Goal: Transaction & Acquisition: Obtain resource

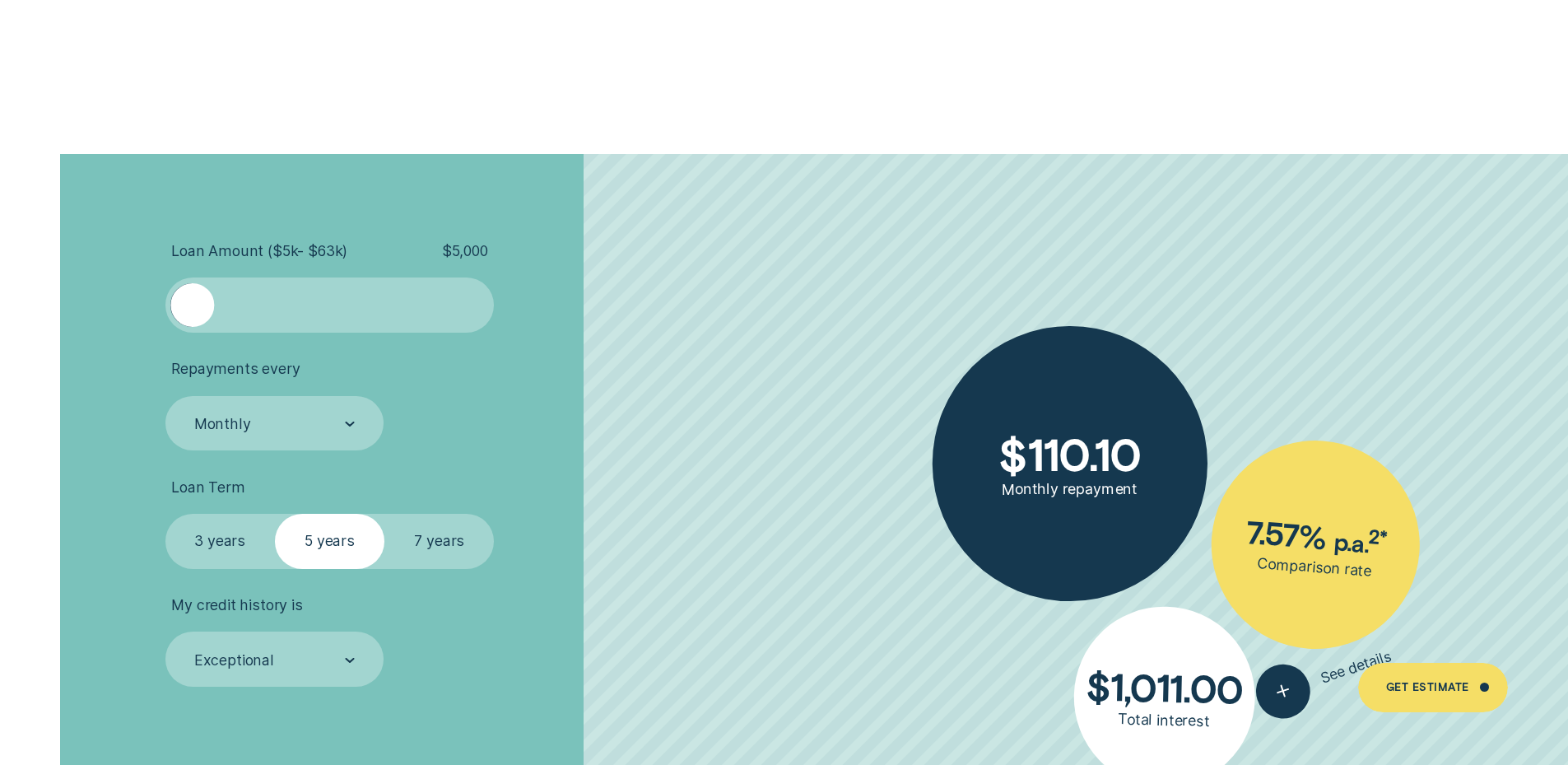
scroll to position [3703, 0]
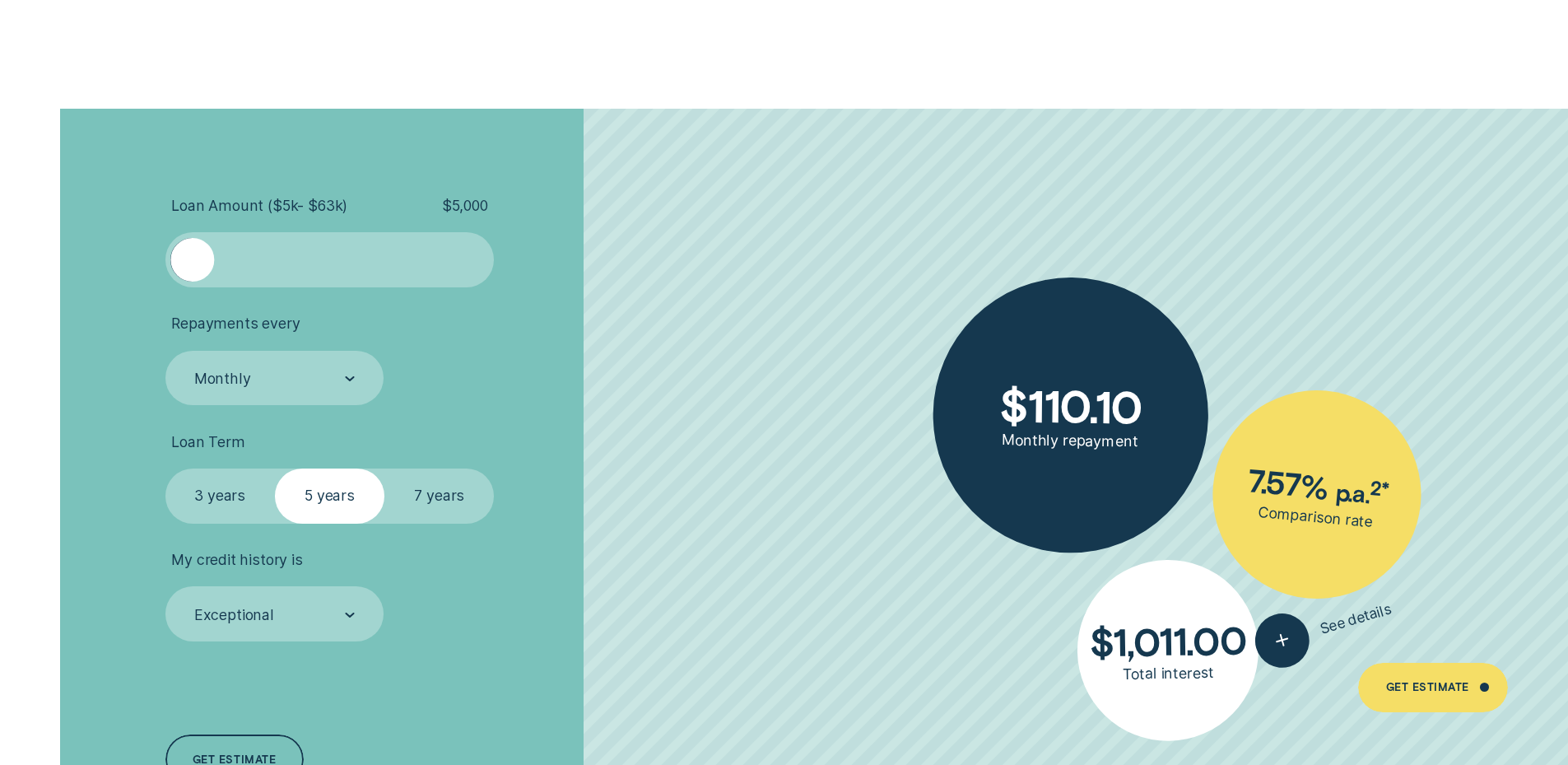
click at [396, 272] on div at bounding box center [330, 259] width 274 height 43
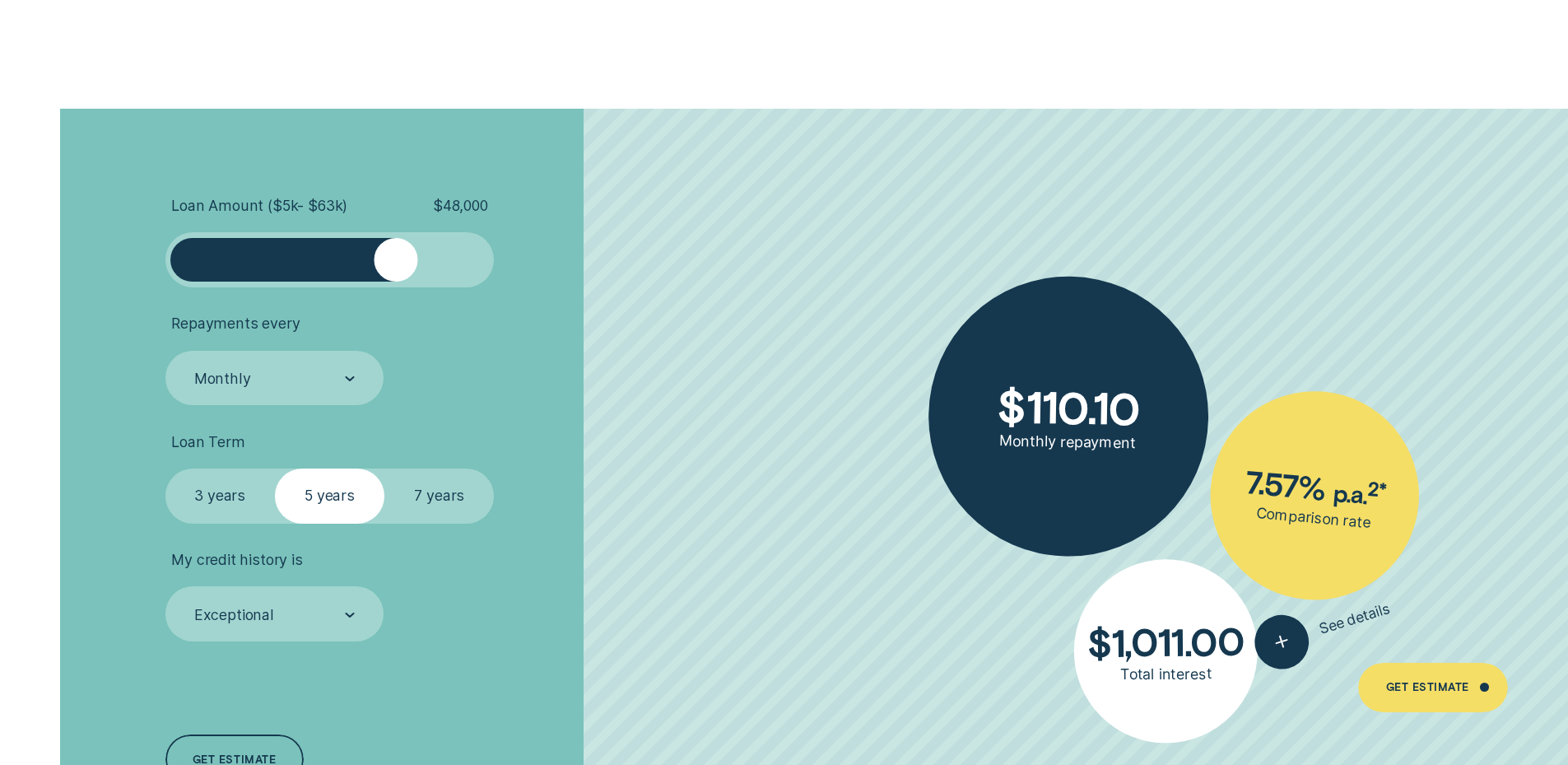
click at [437, 272] on div at bounding box center [330, 259] width 274 height 43
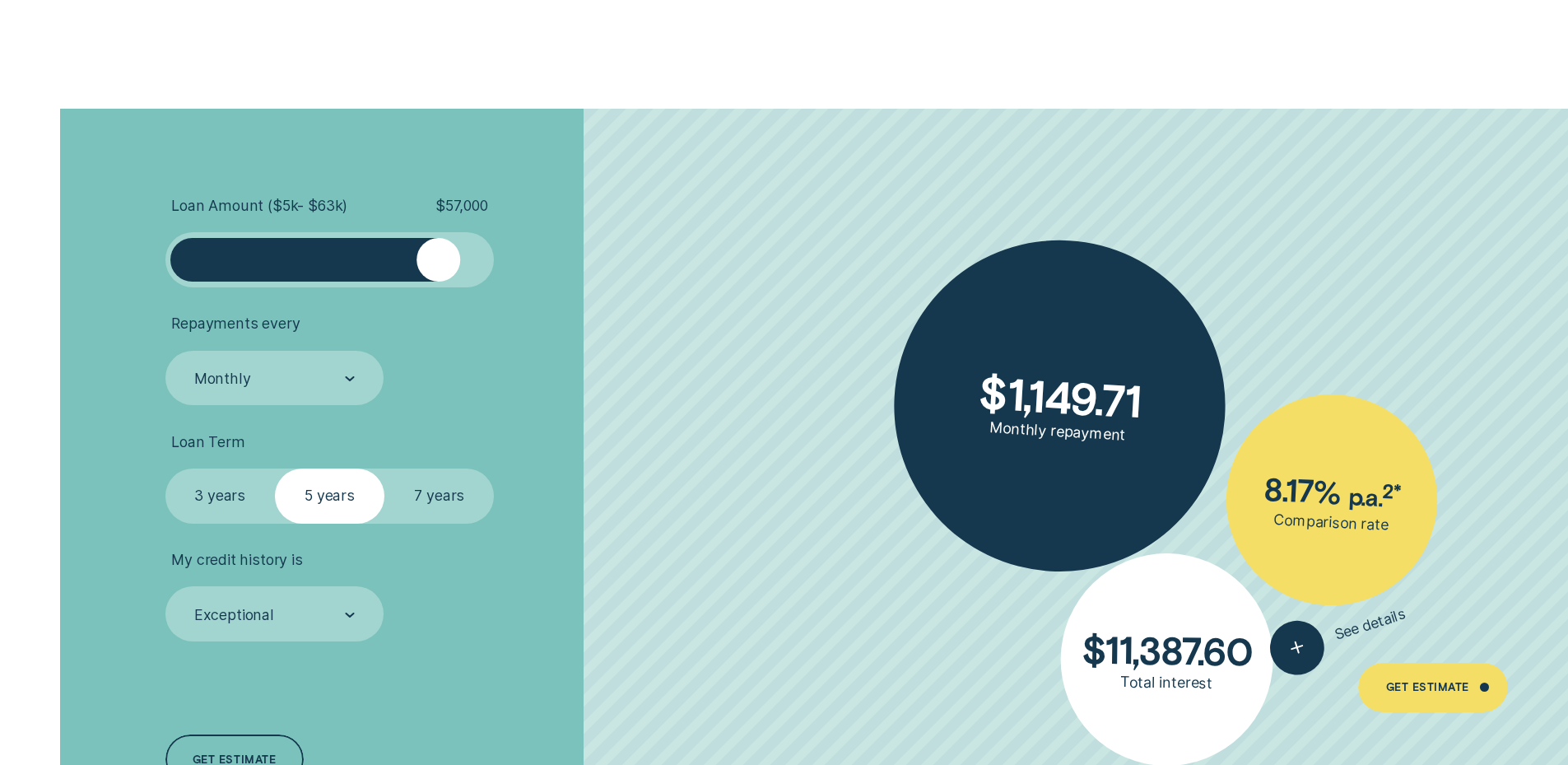
click at [232, 486] on label "3 years" at bounding box center [220, 496] width 110 height 55
click at [166, 469] on input "3 years" at bounding box center [166, 469] width 0 height 0
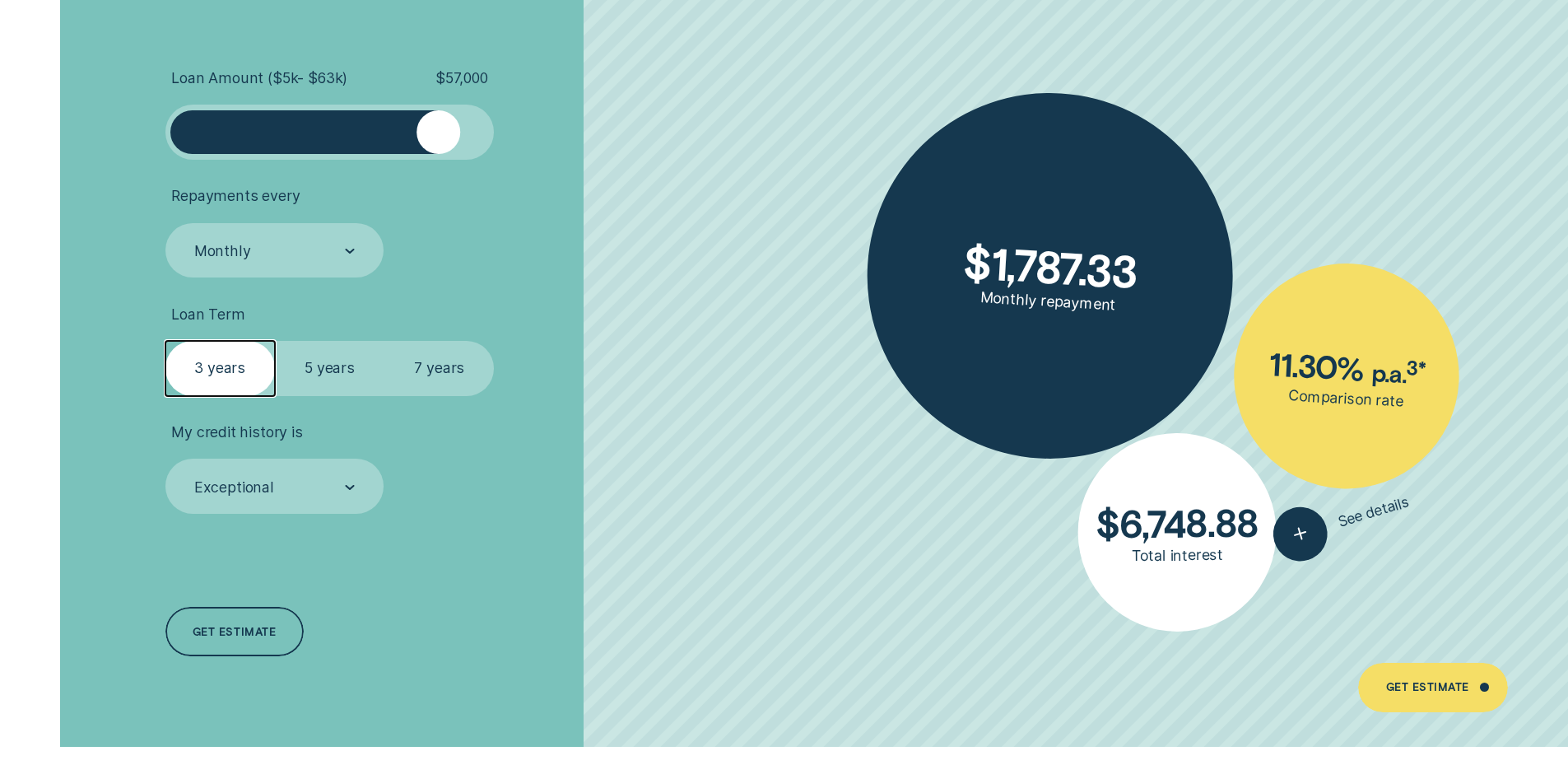
scroll to position [3868, 0]
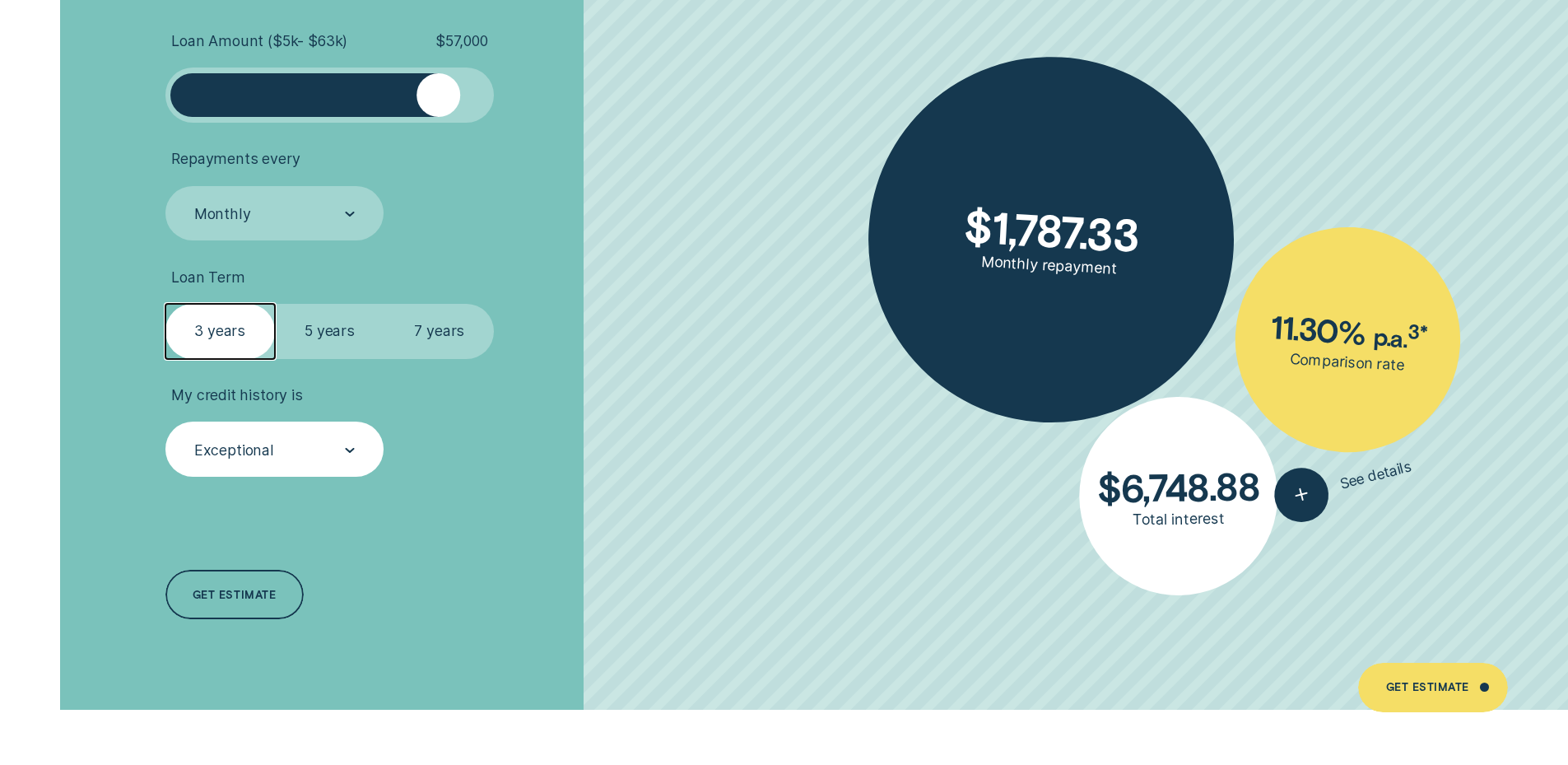
click at [356, 448] on div "Exceptional" at bounding box center [275, 449] width 219 height 55
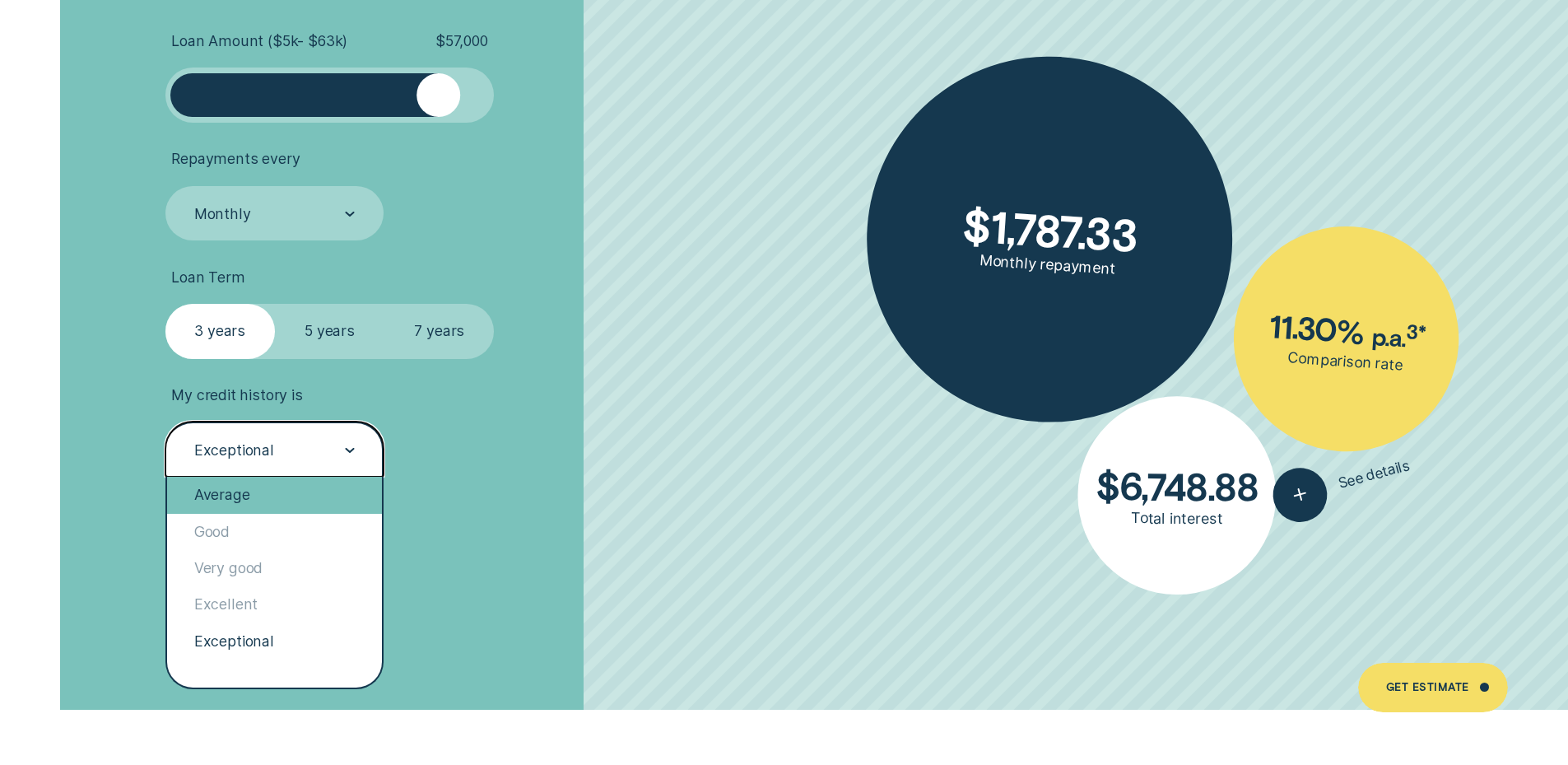
click at [279, 491] on div "Average" at bounding box center [274, 494] width 215 height 36
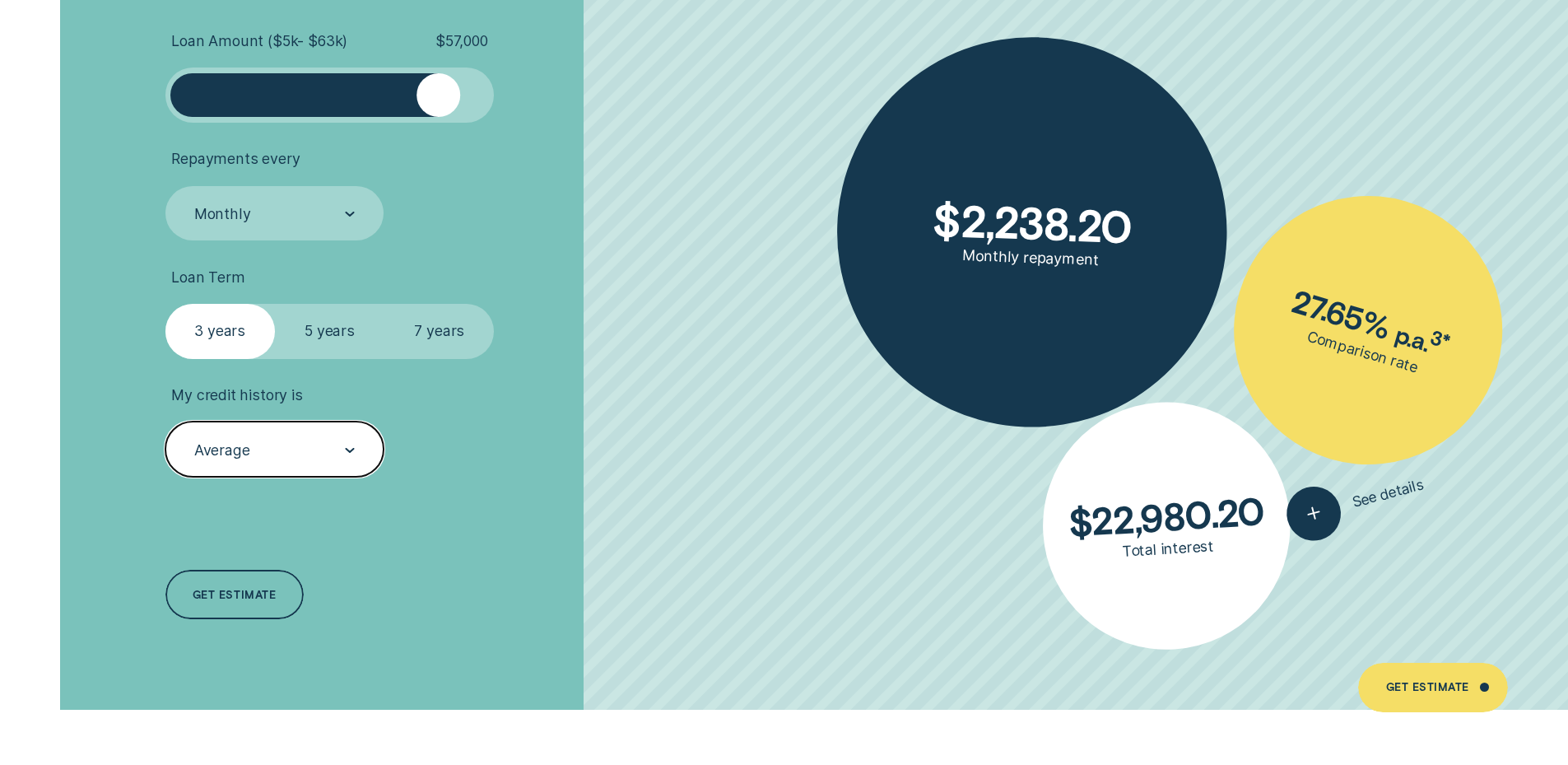
click at [356, 443] on div "Average" at bounding box center [275, 449] width 219 height 55
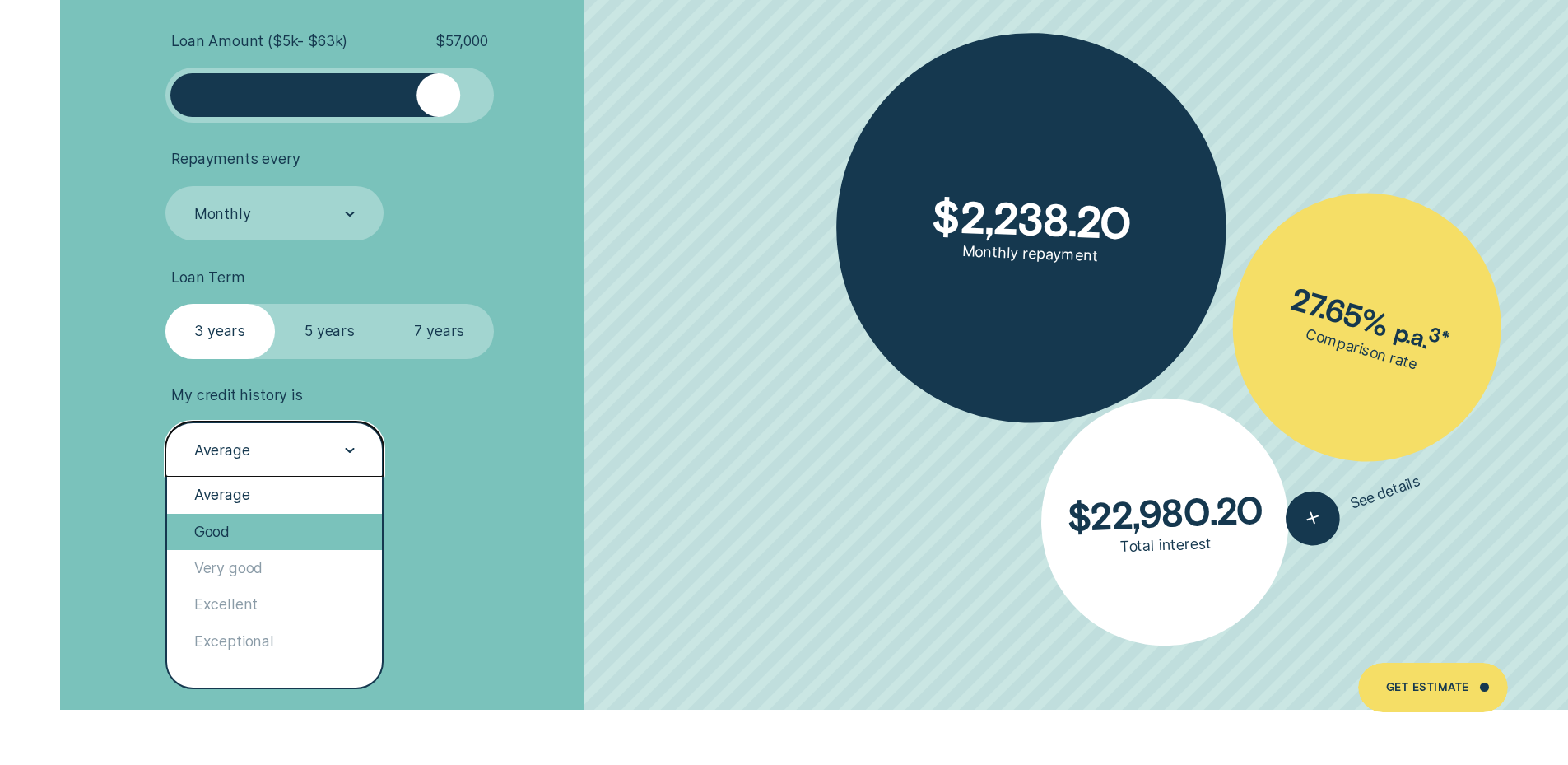
click at [294, 532] on div "Good" at bounding box center [274, 531] width 215 height 36
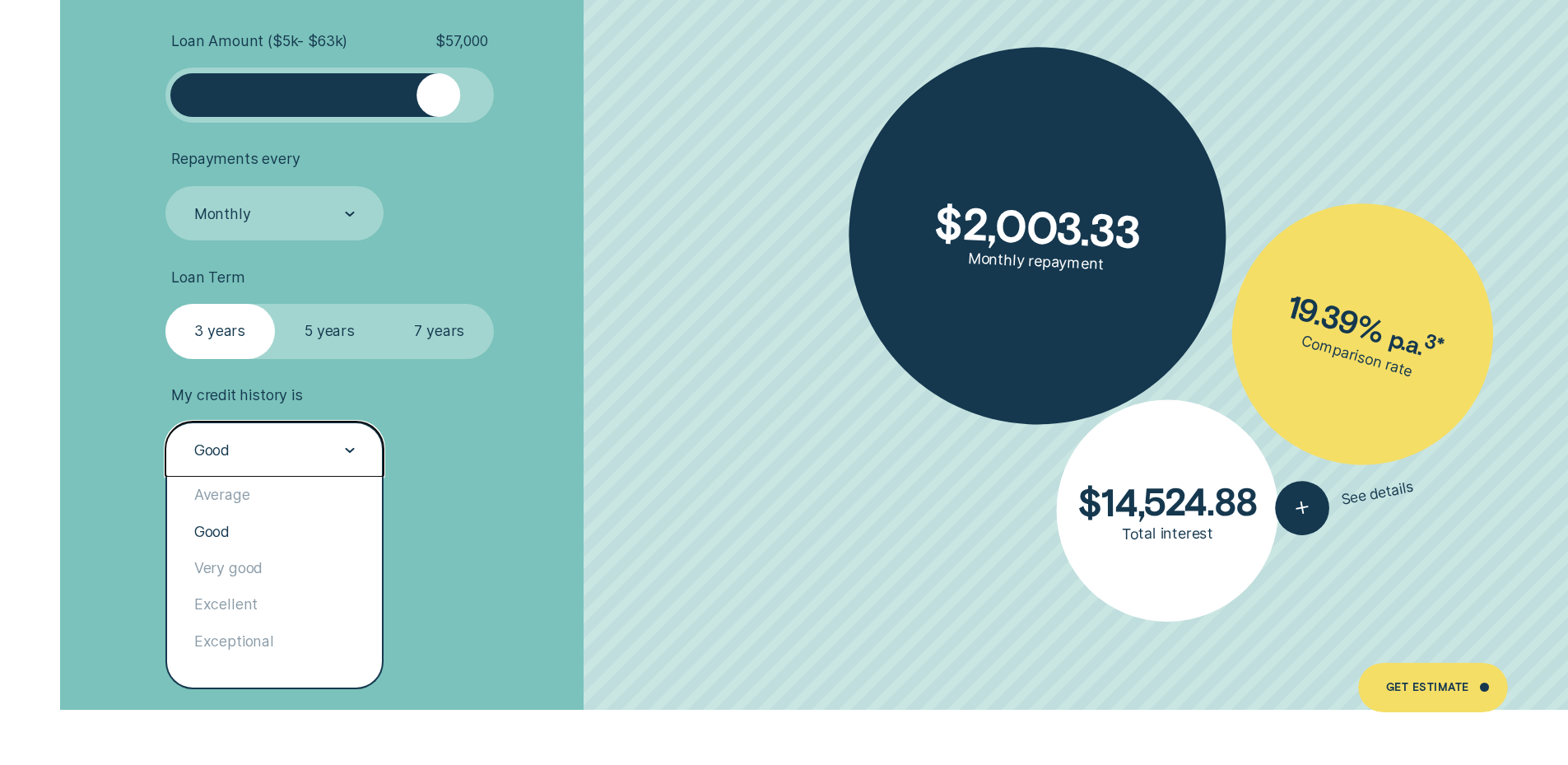
click at [354, 447] on div "Good" at bounding box center [275, 449] width 219 height 55
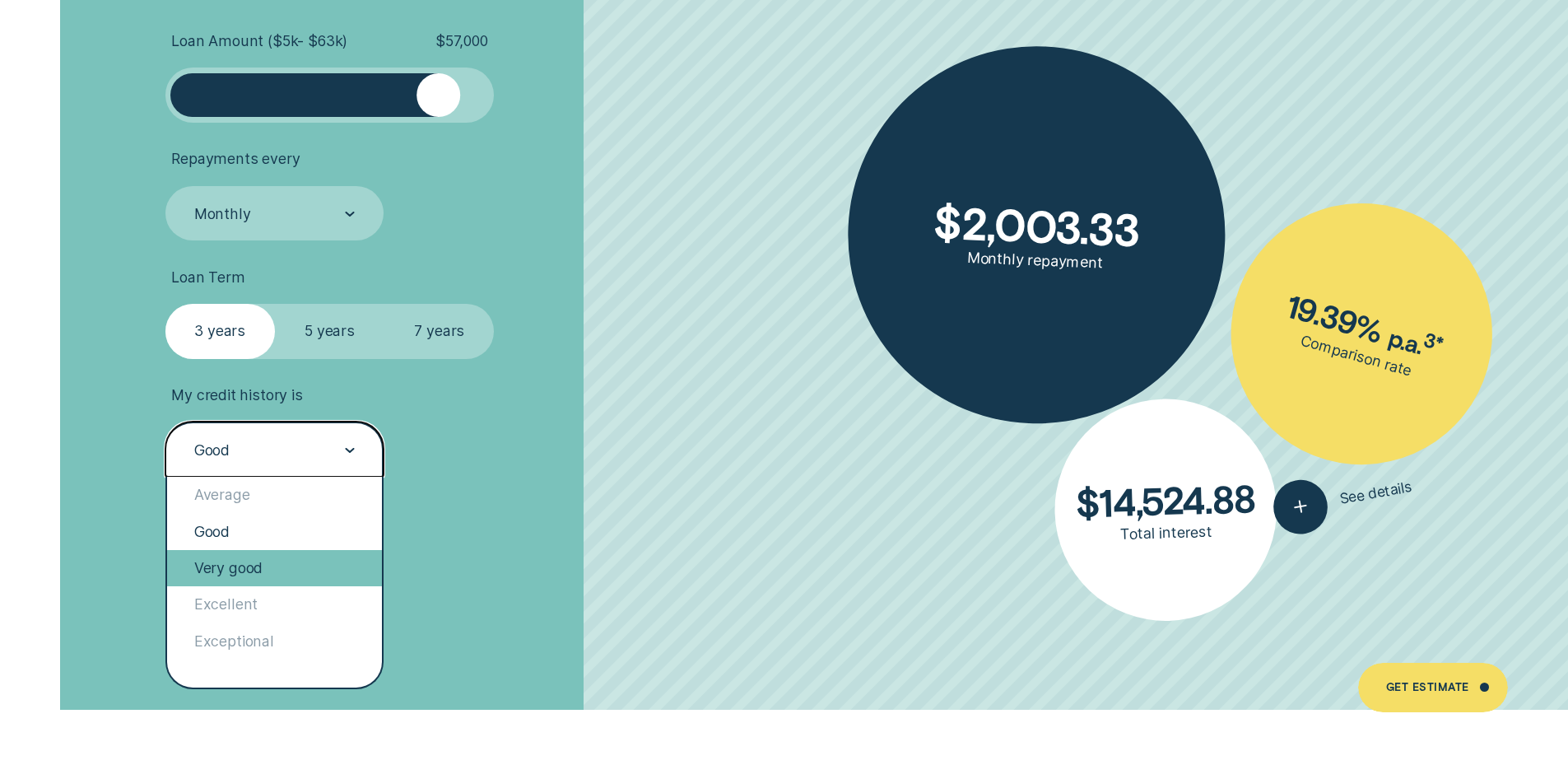
click at [296, 563] on div "Very good" at bounding box center [274, 567] width 215 height 36
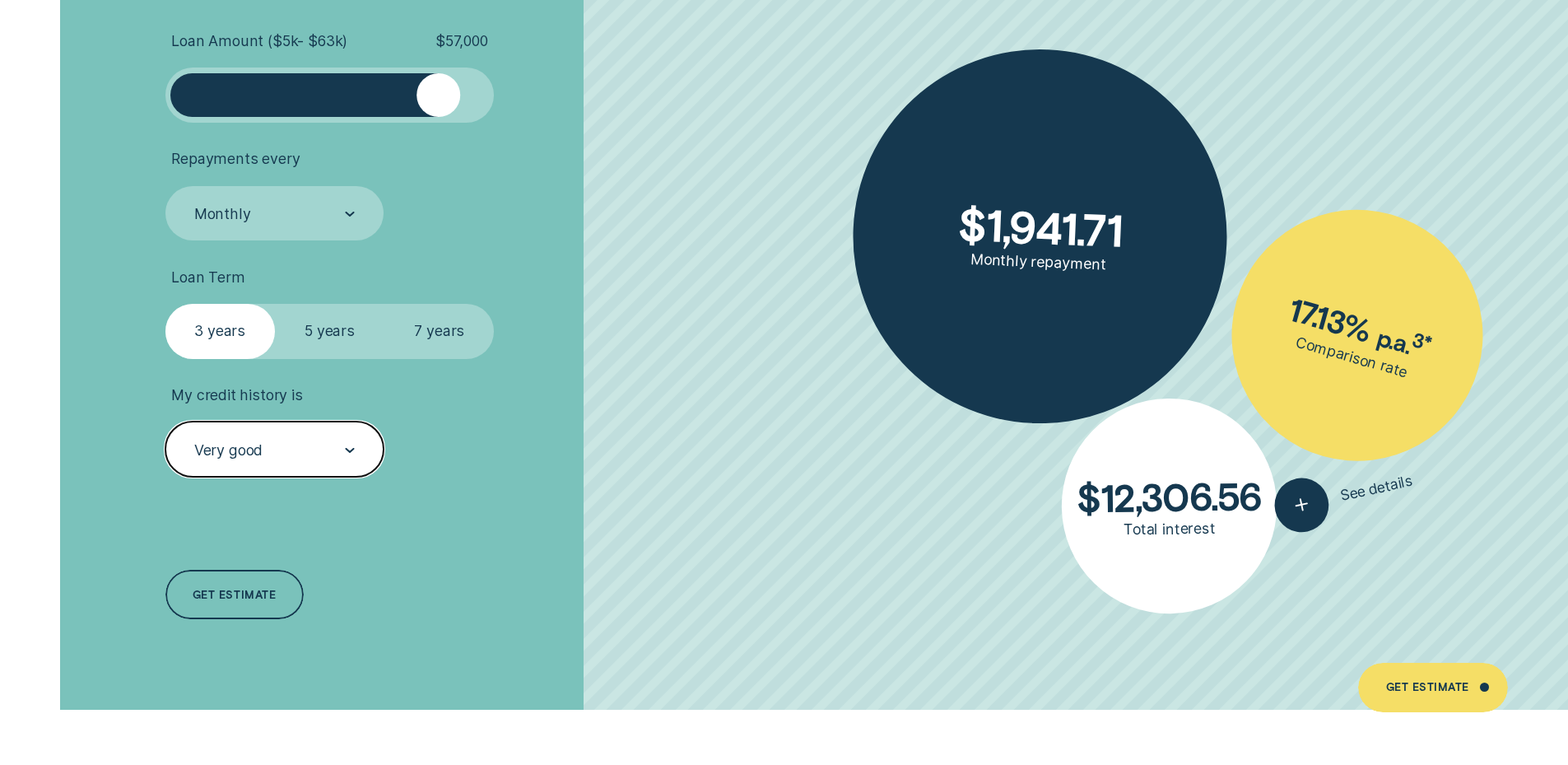
click at [356, 450] on div "Very good" at bounding box center [275, 449] width 219 height 55
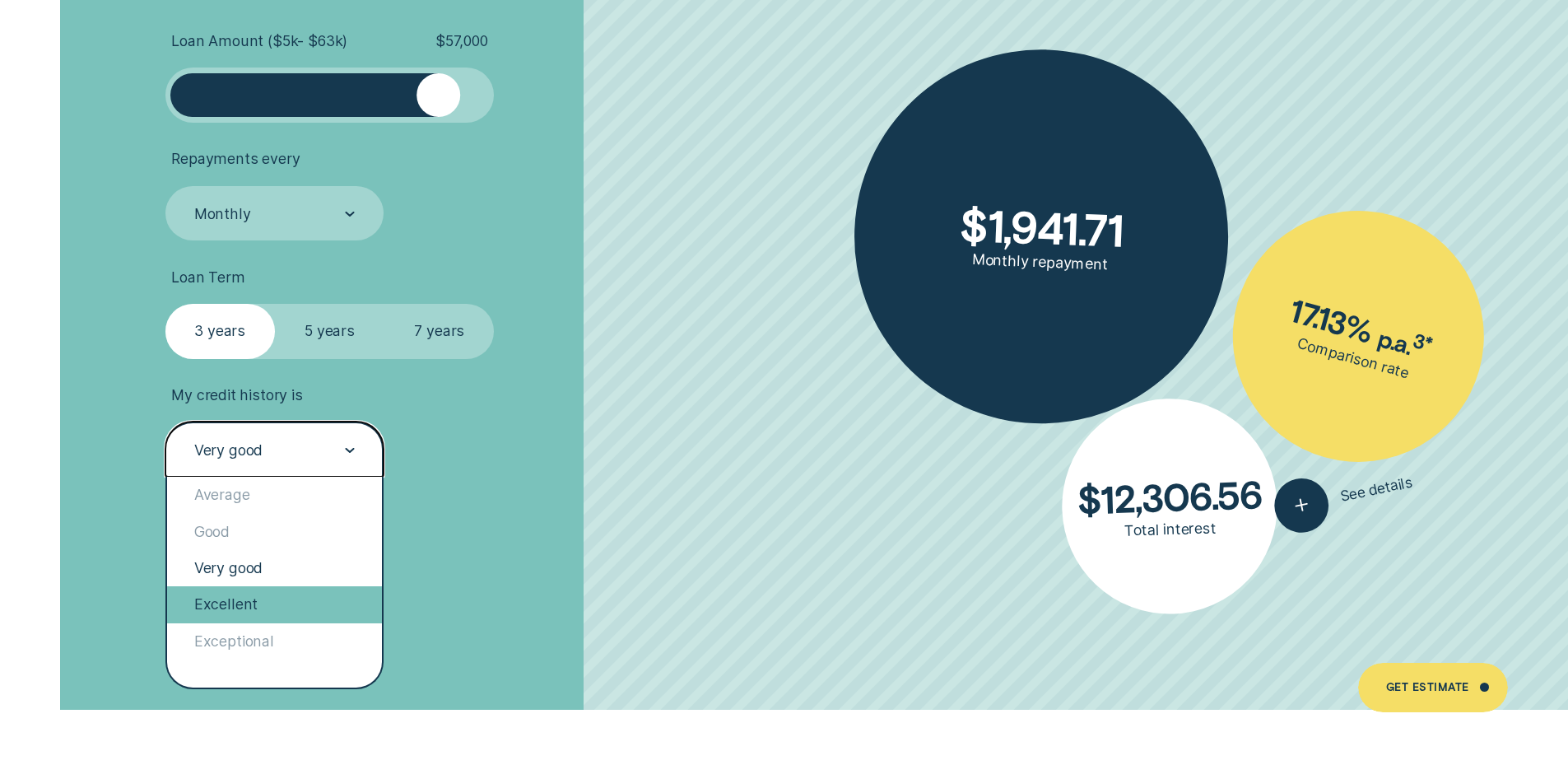
click at [296, 601] on div "Excellent" at bounding box center [274, 604] width 215 height 36
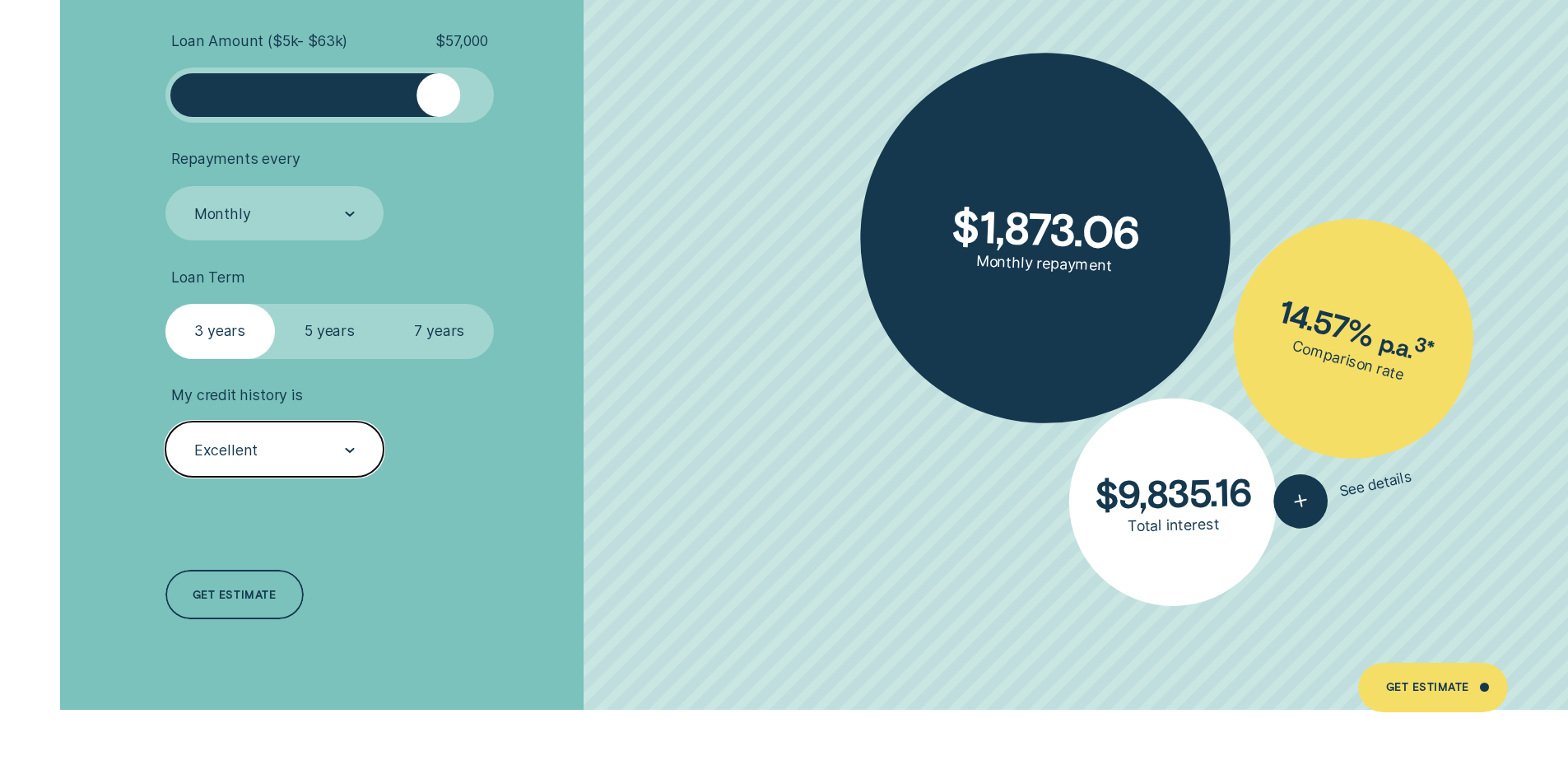
click at [353, 447] on icon at bounding box center [350, 449] width 10 height 5
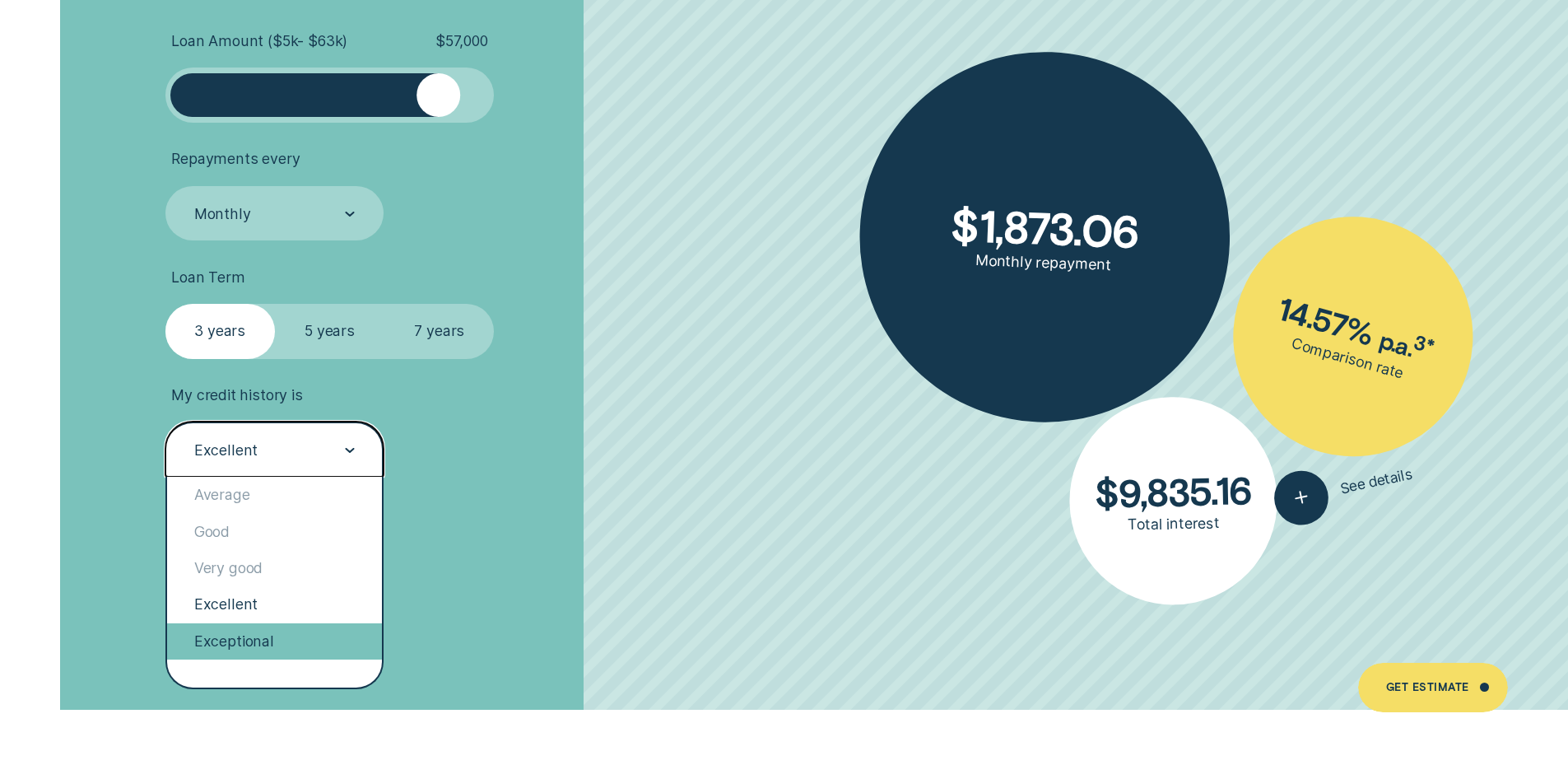
click at [272, 642] on div "Exceptional" at bounding box center [274, 641] width 215 height 36
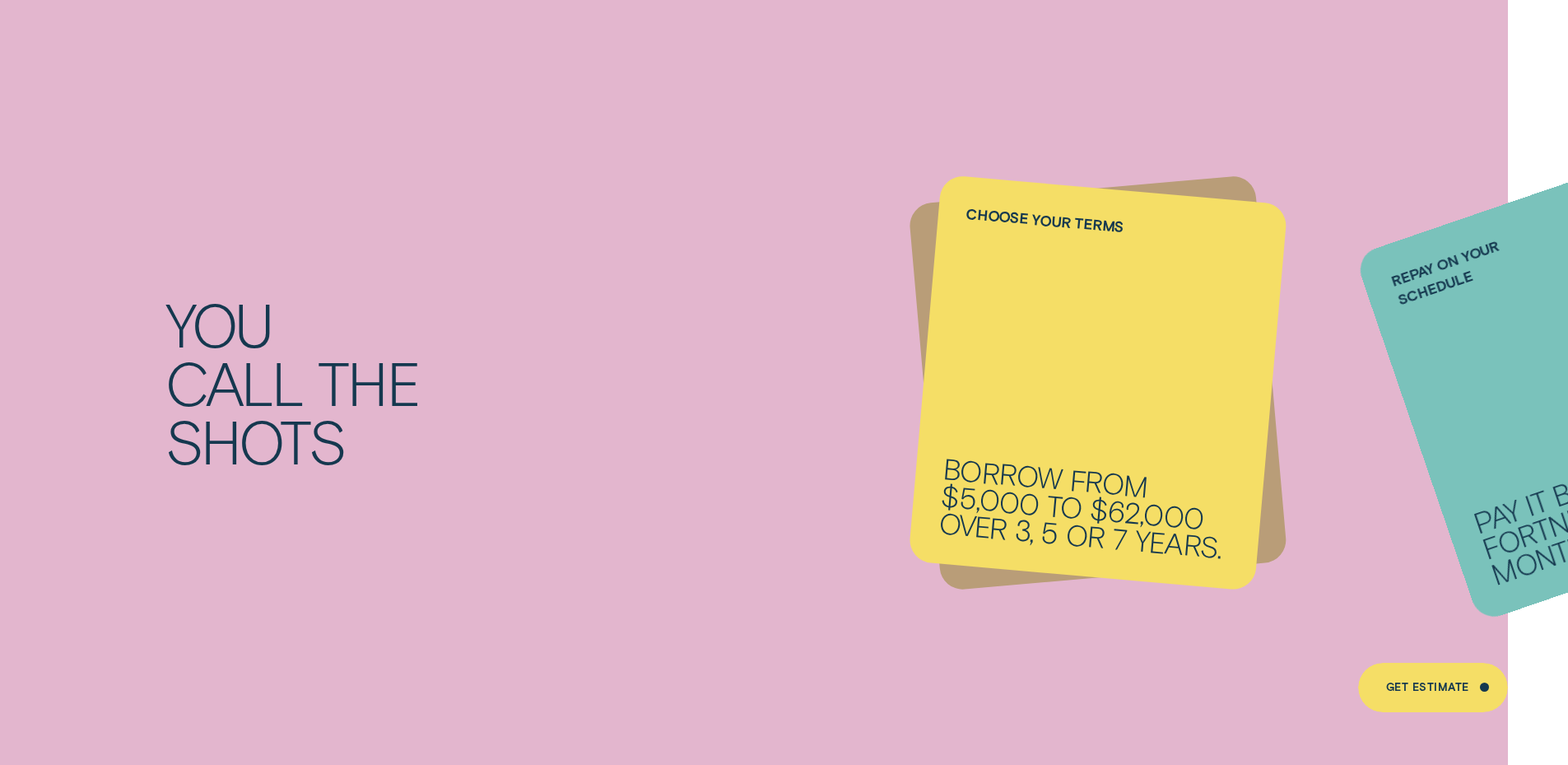
scroll to position [1811, 0]
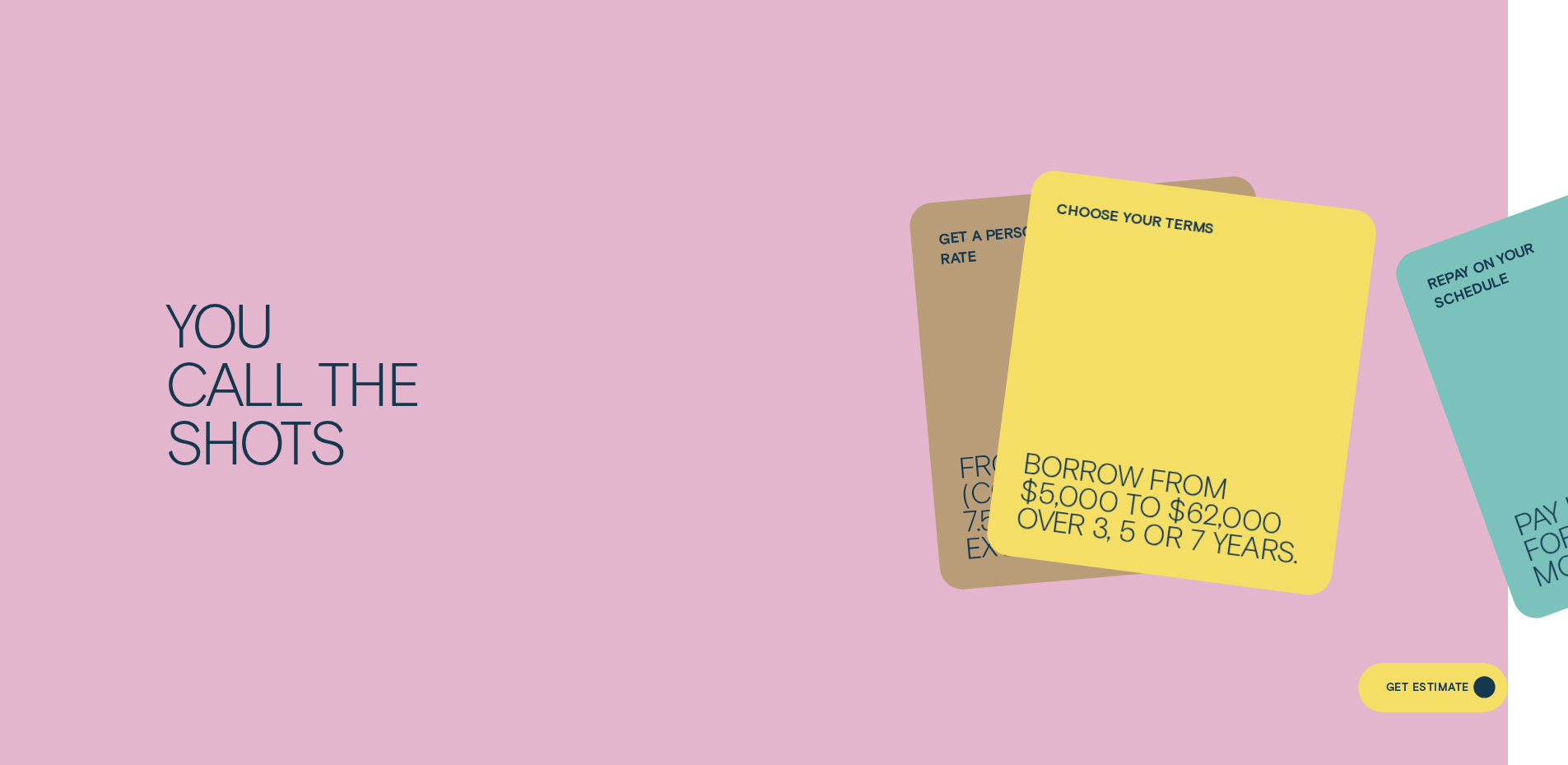
click at [1411, 694] on div "Get Estimate" at bounding box center [1428, 690] width 83 height 10
